Goal: Task Accomplishment & Management: Manage account settings

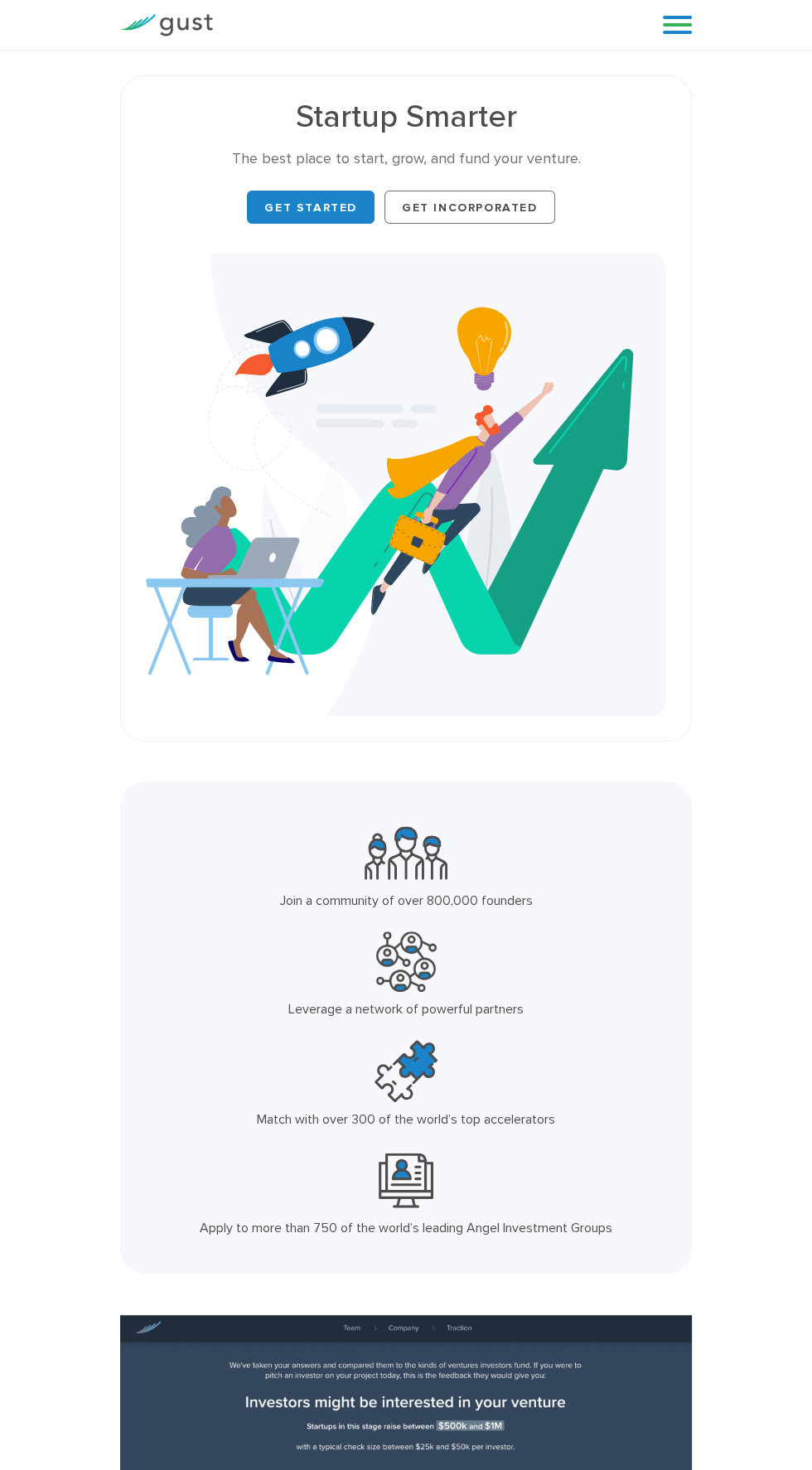
click at [718, 44] on div "Start your Journey Accelerate your Progress Raise Capital Get Incorporated Blog…" at bounding box center [406, 25] width 812 height 50
click at [680, 24] on link at bounding box center [677, 25] width 29 height 25
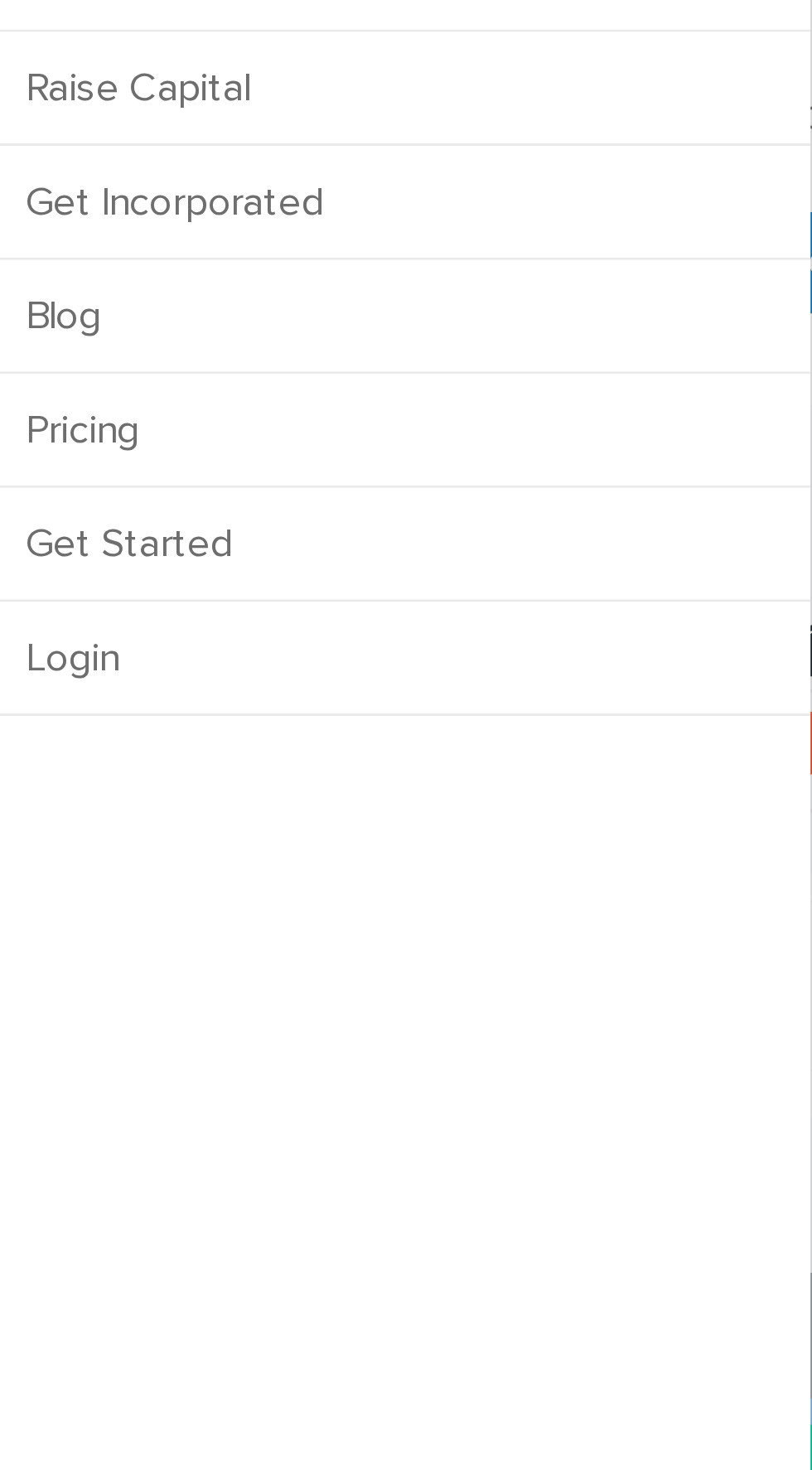
click at [26, 345] on link "Login" at bounding box center [132, 336] width 265 height 37
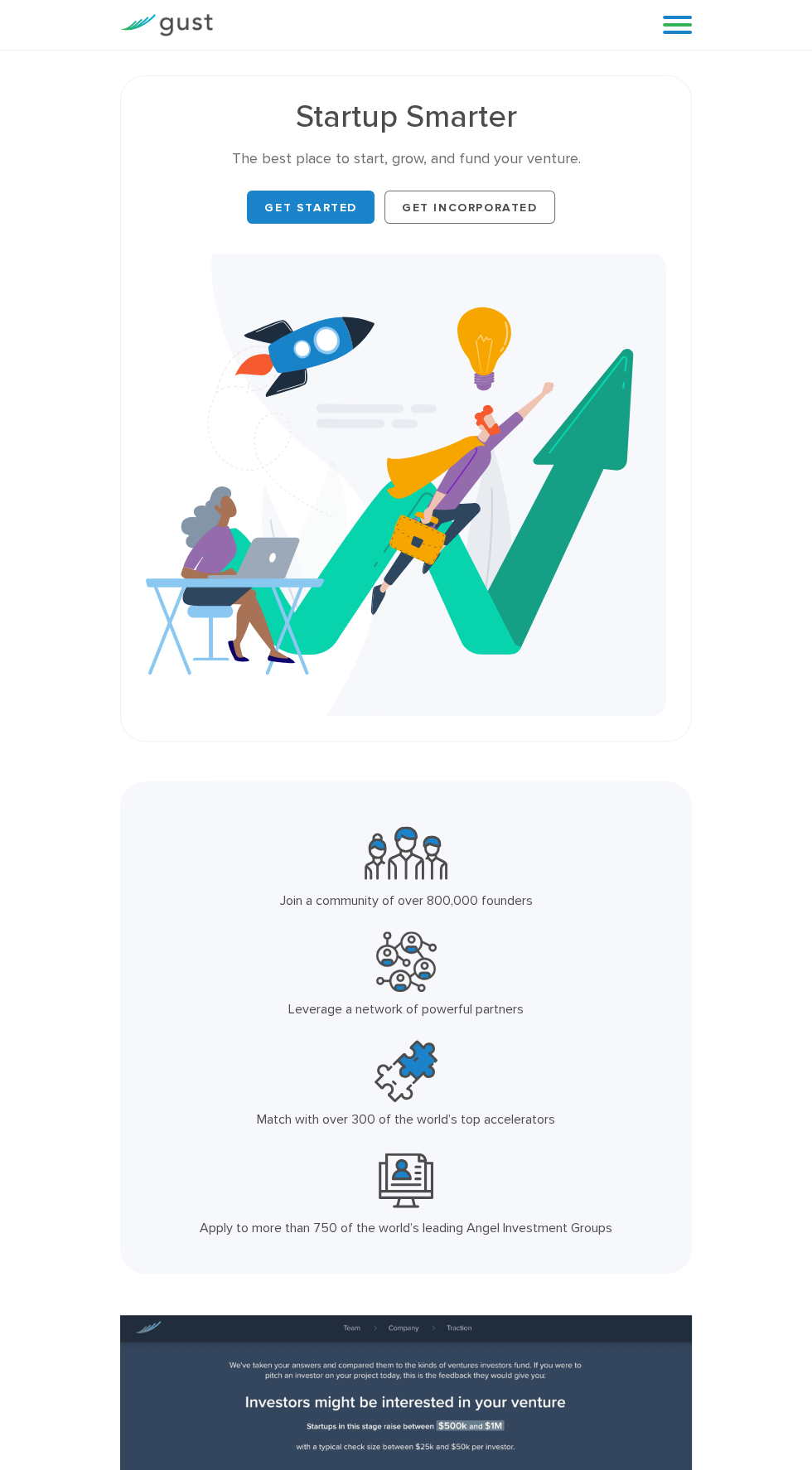
click at [674, 16] on link at bounding box center [677, 25] width 29 height 25
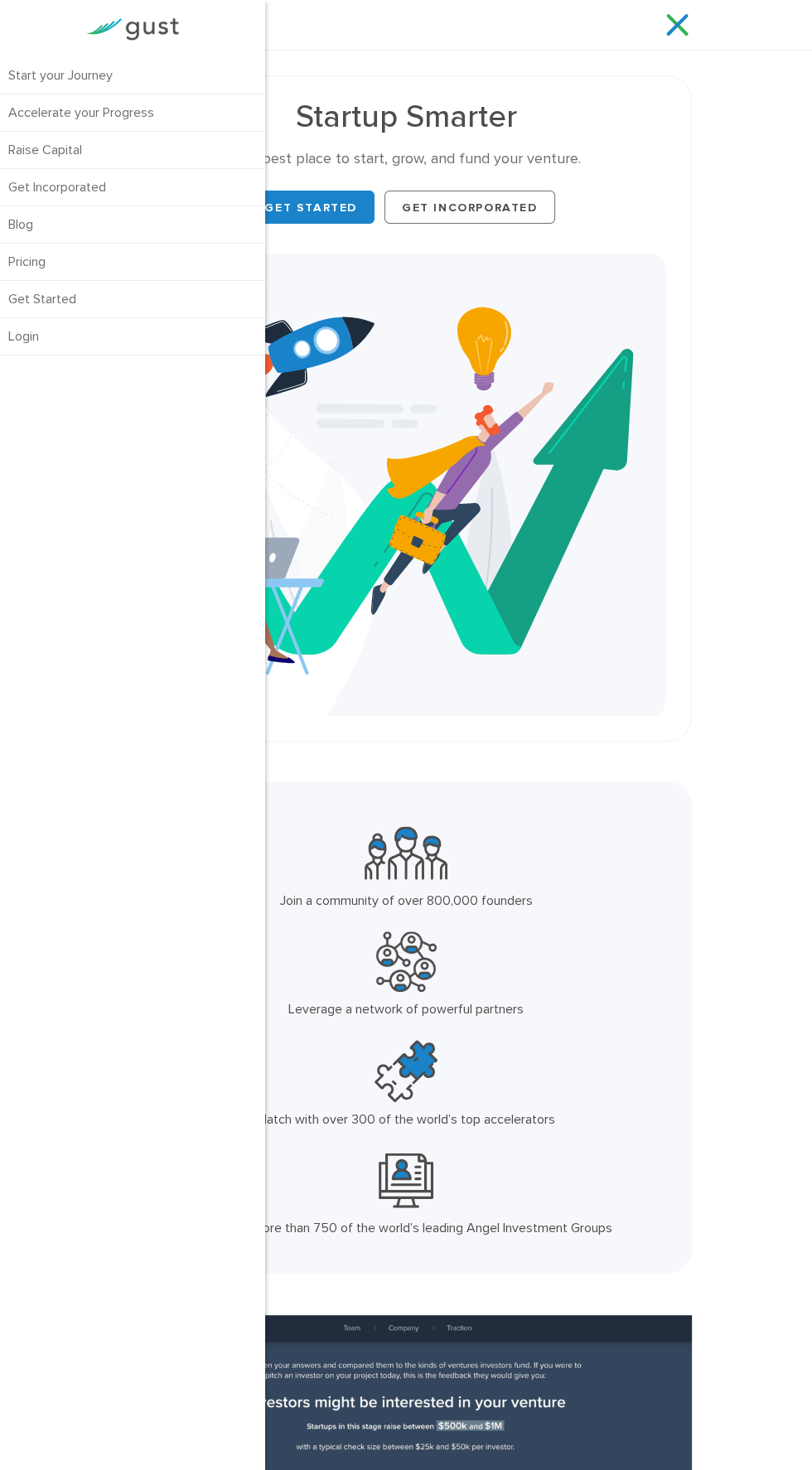
click at [58, 351] on link "Login" at bounding box center [132, 336] width 265 height 37
